Goal: Find specific page/section: Find specific page/section

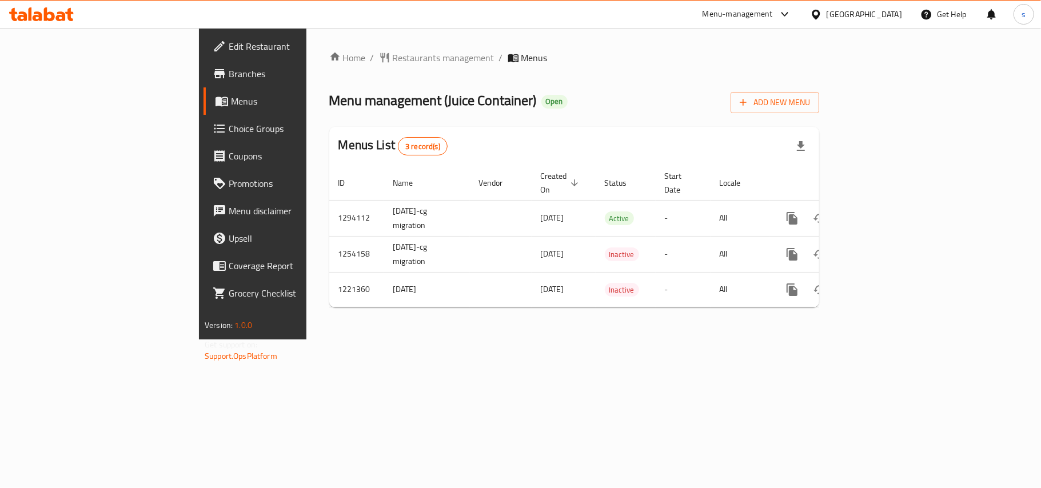
click at [894, 10] on div "[GEOGRAPHIC_DATA]" at bounding box center [863, 14] width 75 height 13
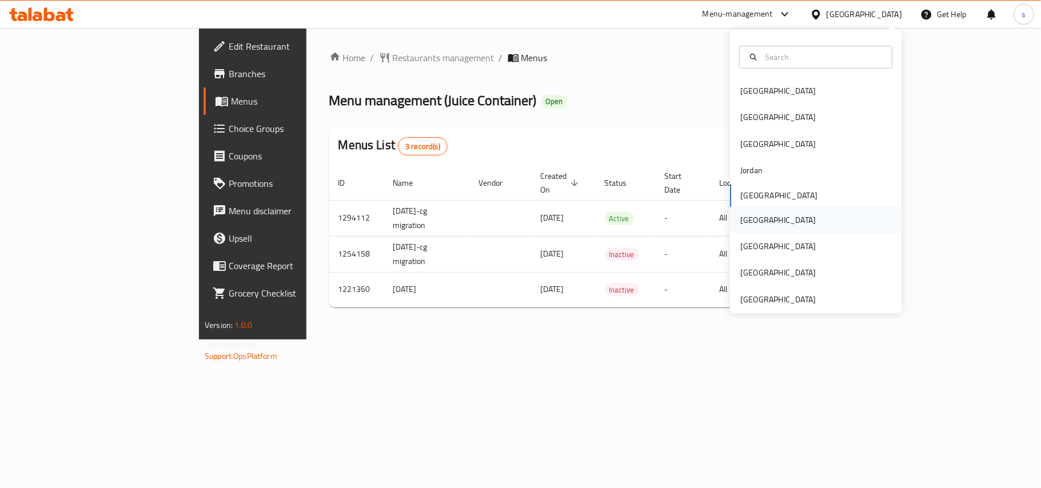
click at [743, 216] on div "[GEOGRAPHIC_DATA]" at bounding box center [777, 220] width 75 height 13
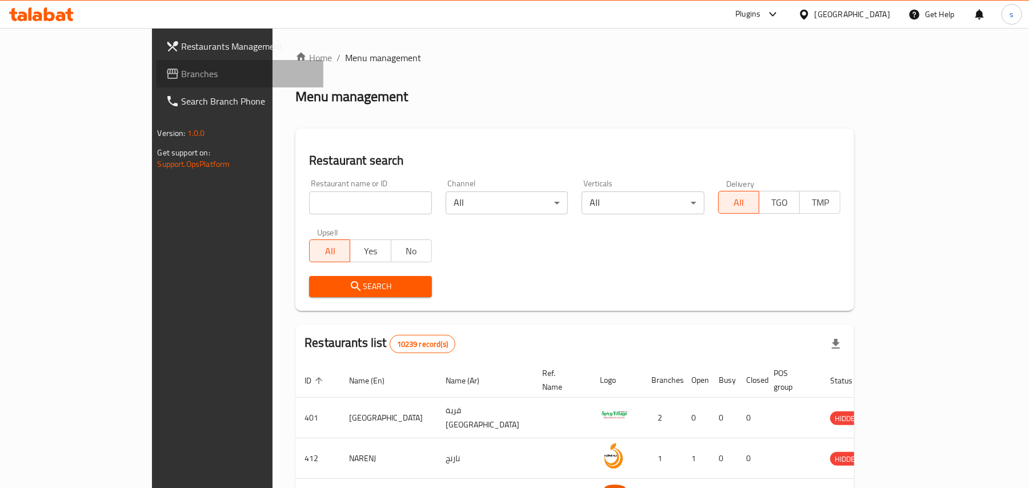
click at [182, 76] on span "Branches" at bounding box center [248, 74] width 133 height 14
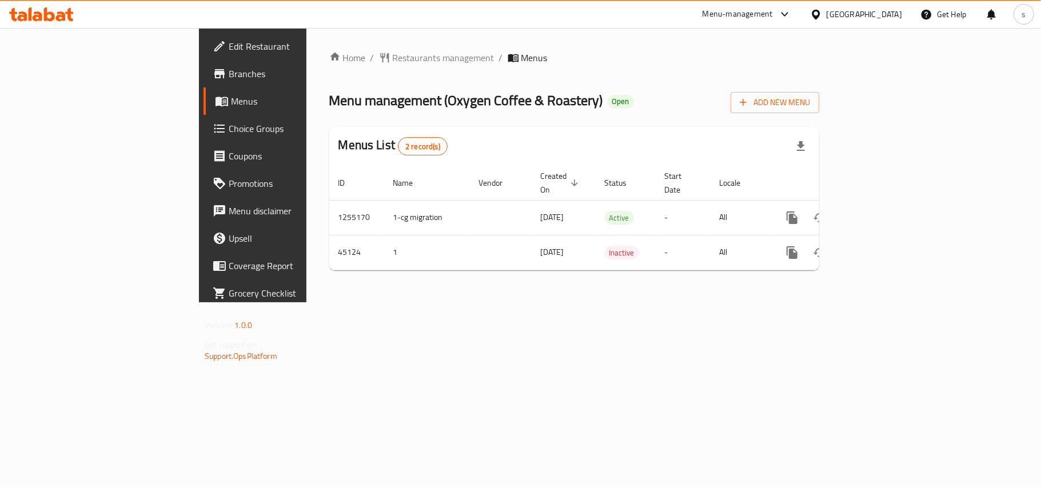
click at [894, 17] on div "[GEOGRAPHIC_DATA]" at bounding box center [863, 14] width 75 height 13
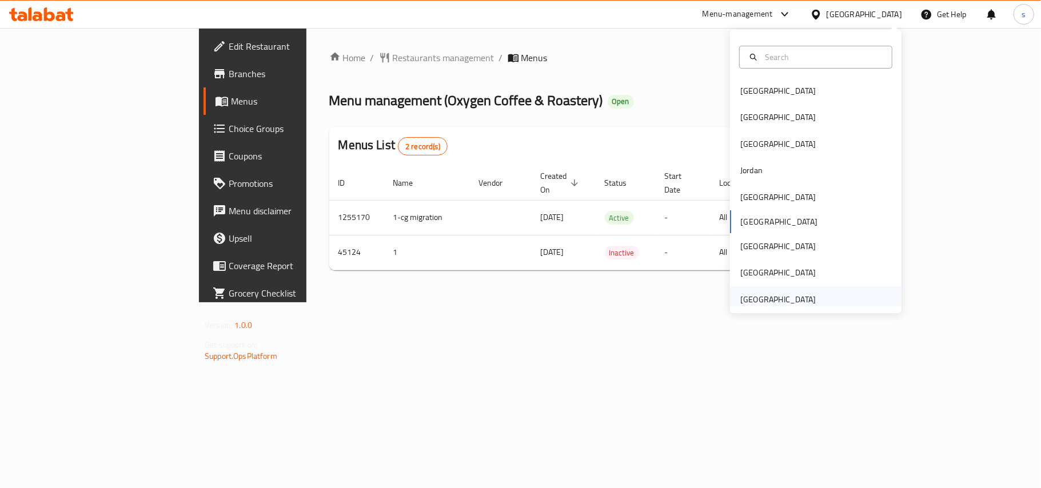
click at [776, 296] on div "[GEOGRAPHIC_DATA]" at bounding box center [777, 299] width 75 height 13
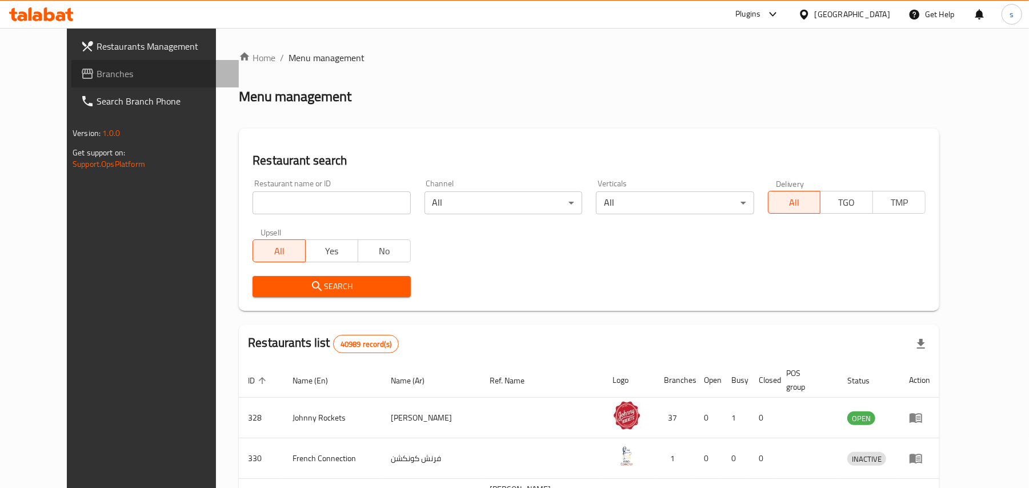
click at [97, 72] on span "Branches" at bounding box center [163, 74] width 133 height 14
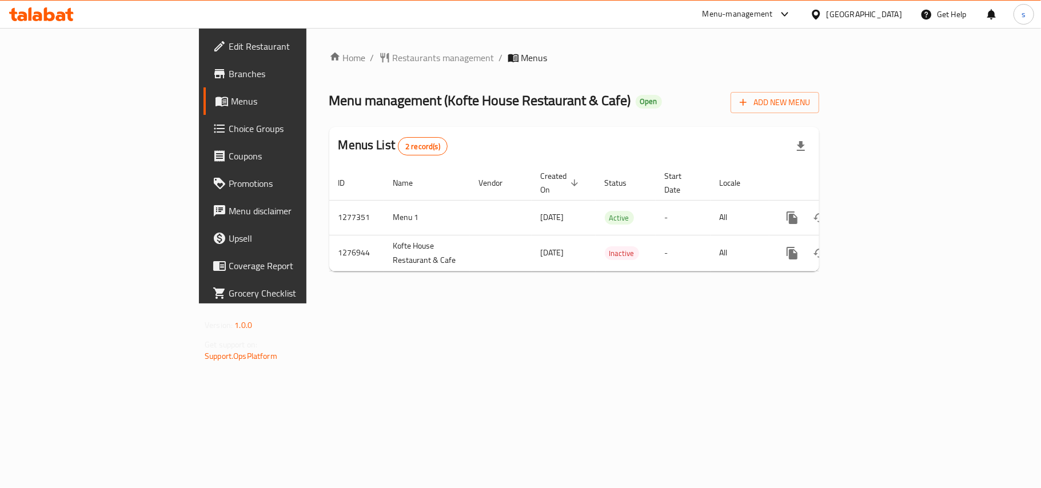
click at [881, 13] on div "[GEOGRAPHIC_DATA]" at bounding box center [863, 14] width 75 height 13
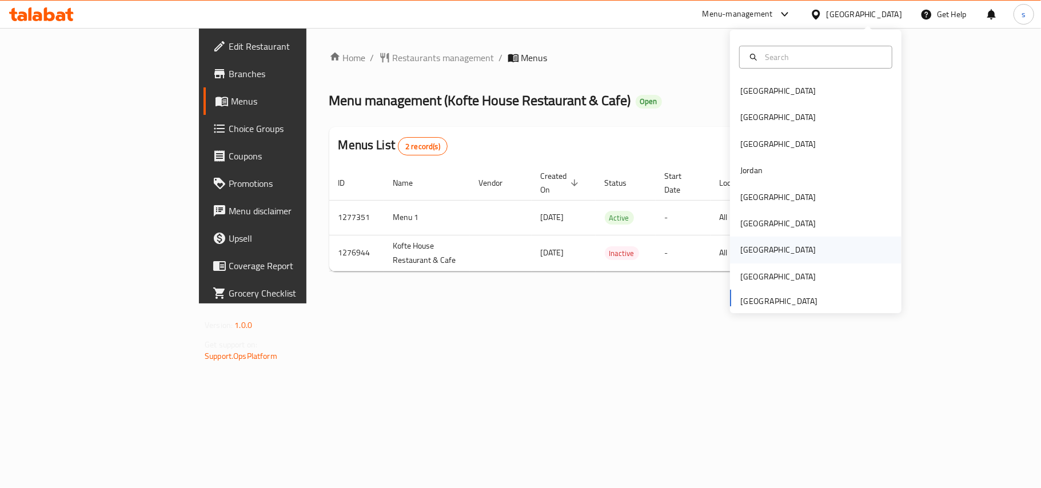
click at [743, 245] on div "[GEOGRAPHIC_DATA]" at bounding box center [777, 249] width 75 height 13
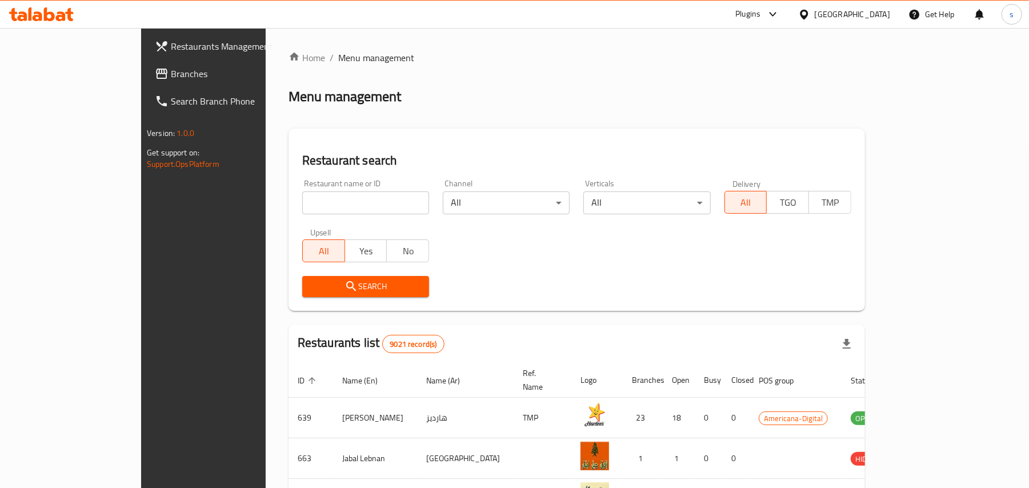
click at [171, 74] on span "Branches" at bounding box center [237, 74] width 133 height 14
